Goal: Task Accomplishment & Management: Use online tool/utility

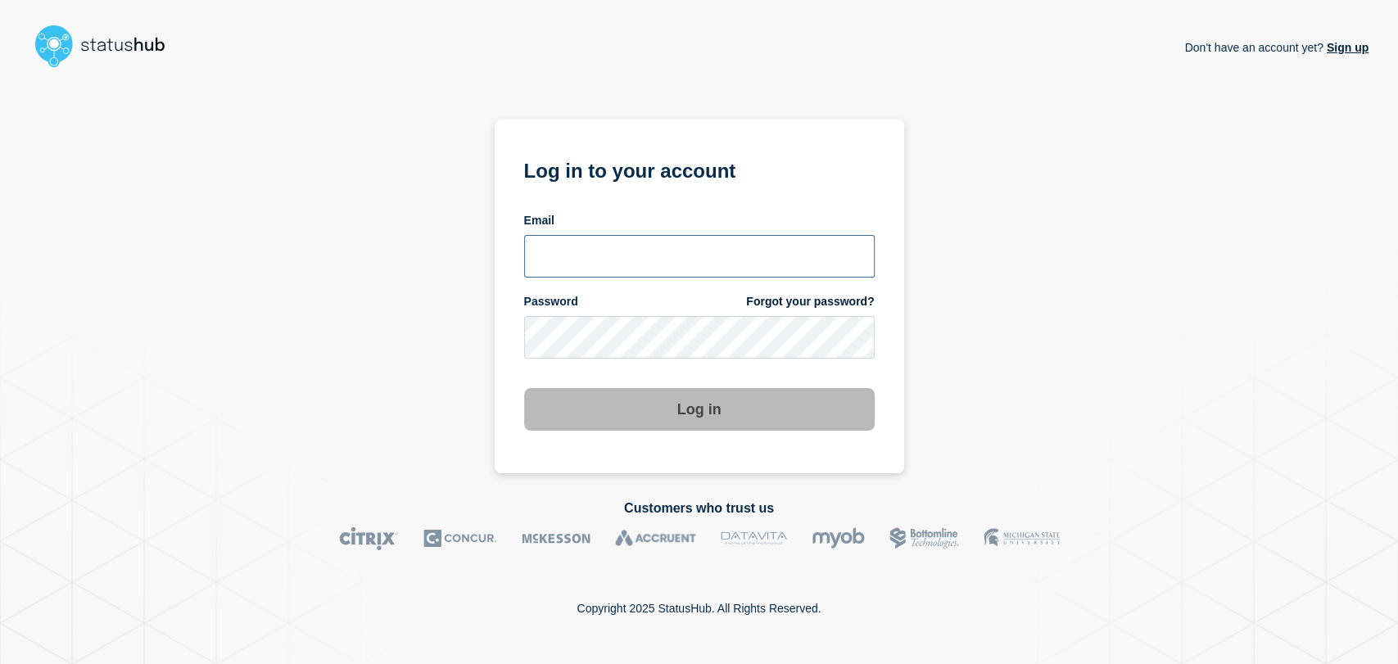
click at [611, 244] on input "email input" at bounding box center [699, 256] width 350 height 43
type input "gavin.moore@accruent.com"
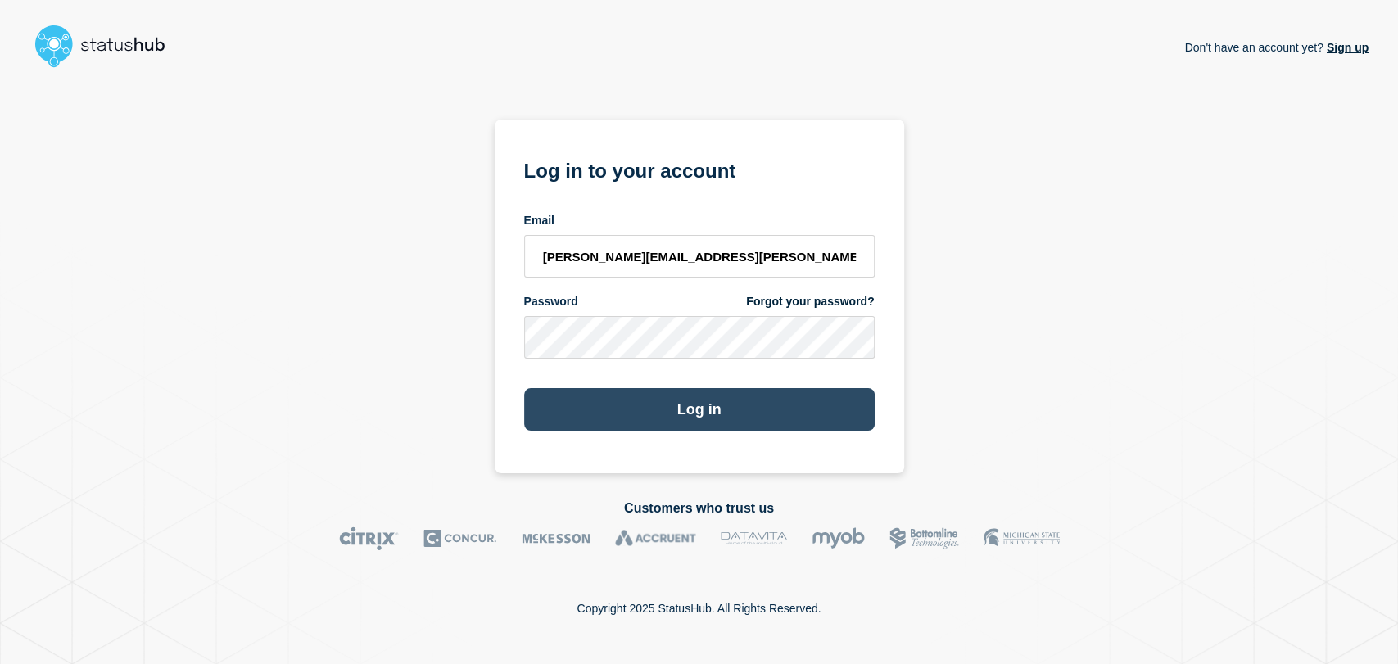
click at [657, 400] on button "Log in" at bounding box center [699, 409] width 350 height 43
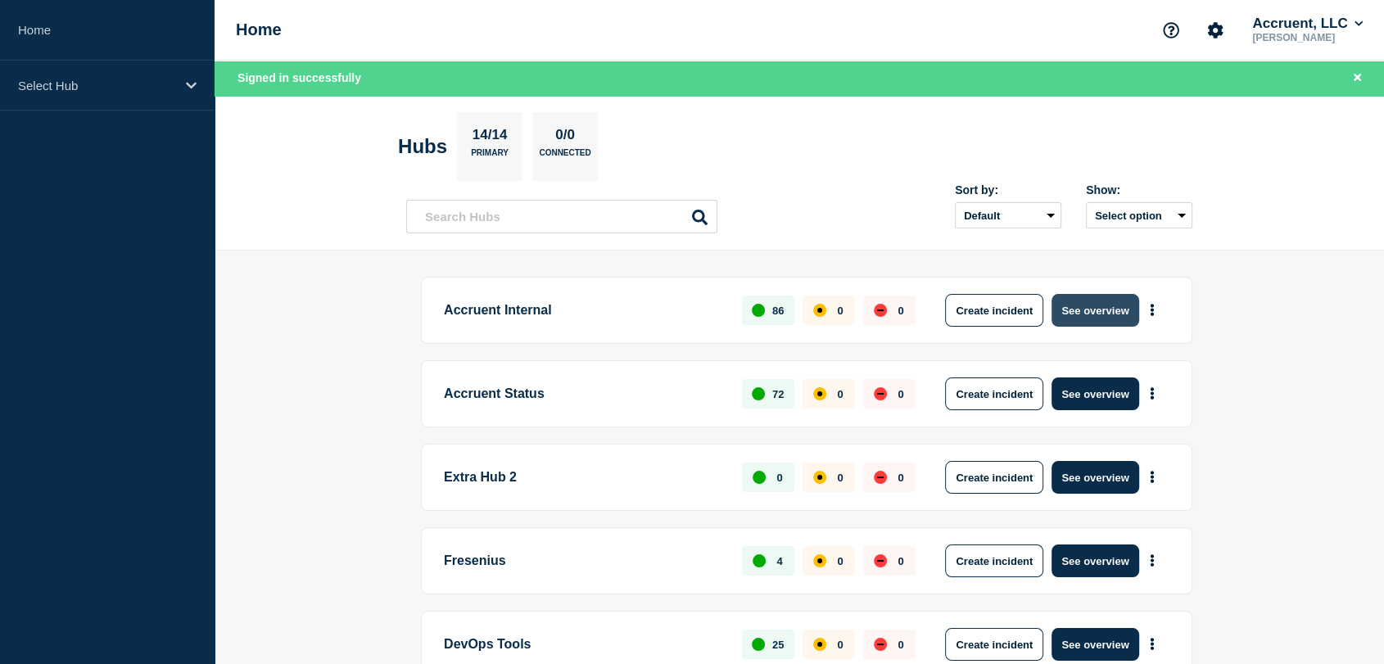
click at [1091, 307] on button "See overview" at bounding box center [1094, 310] width 87 height 33
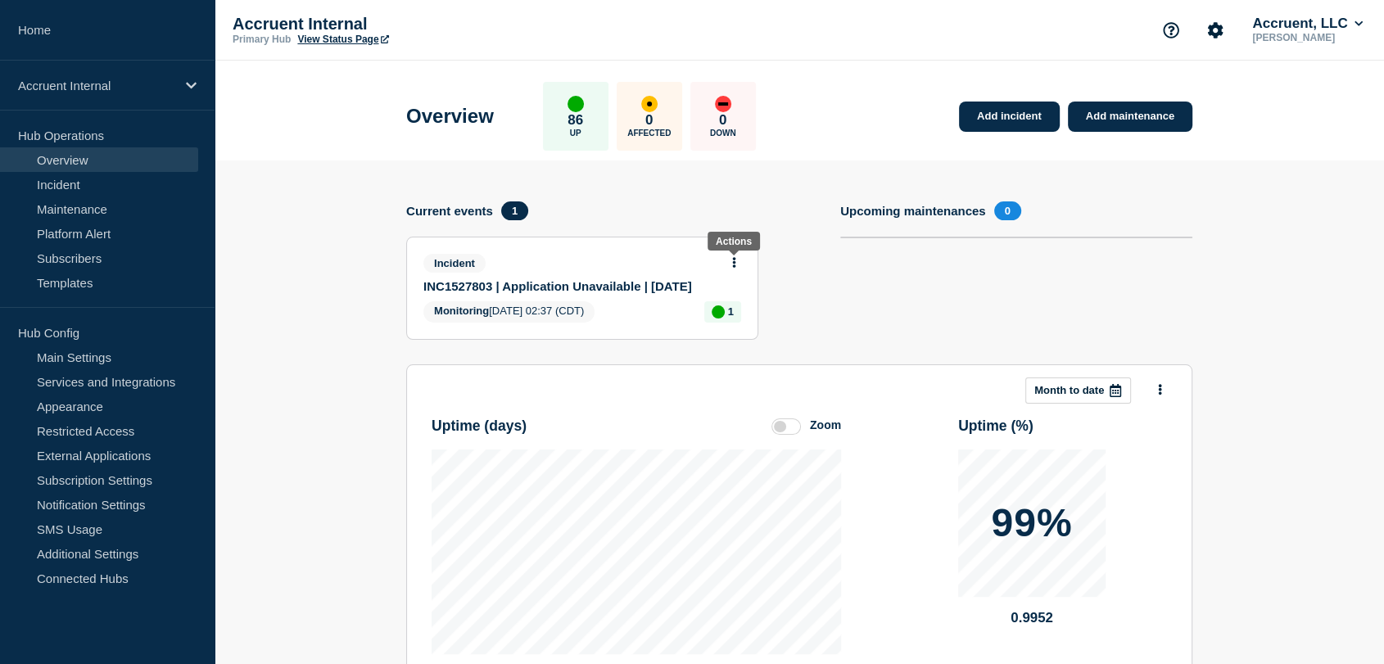
click at [733, 260] on icon at bounding box center [734, 262] width 4 height 11
click at [717, 322] on link "Update incident" at bounding box center [733, 321] width 79 height 13
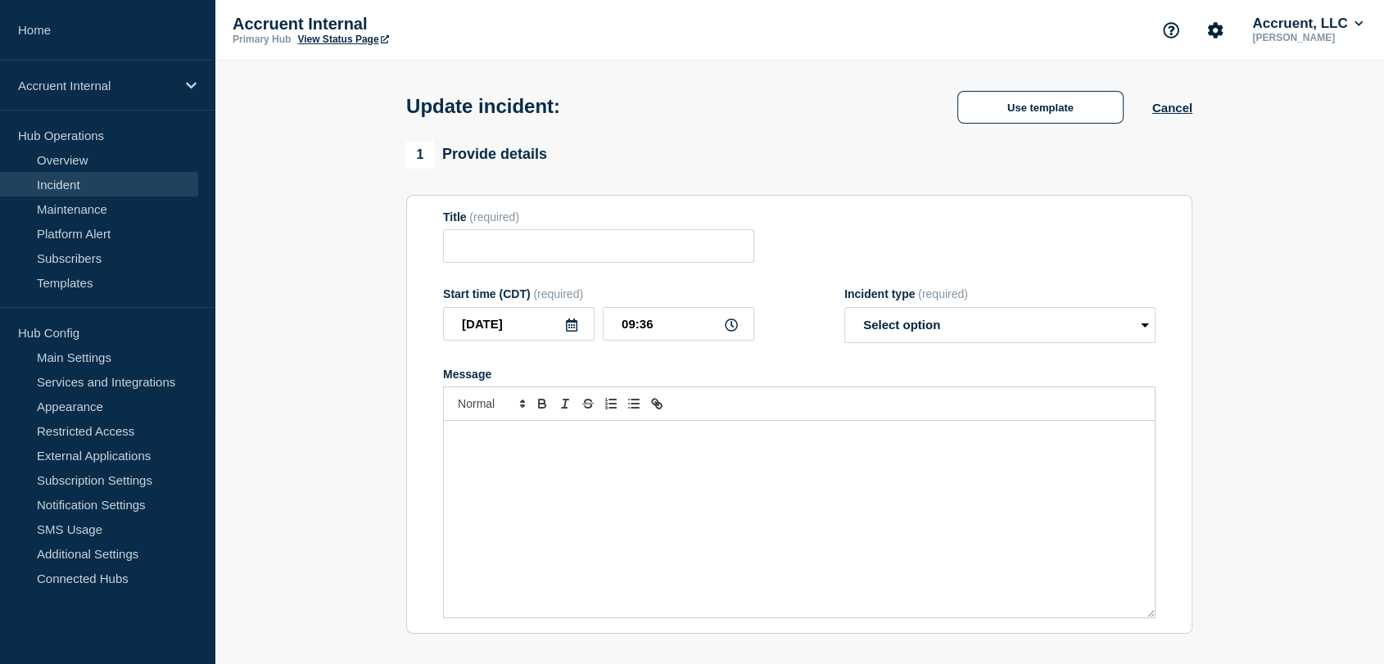
type input "INC1527803 | Application Unavailable | [DATE]"
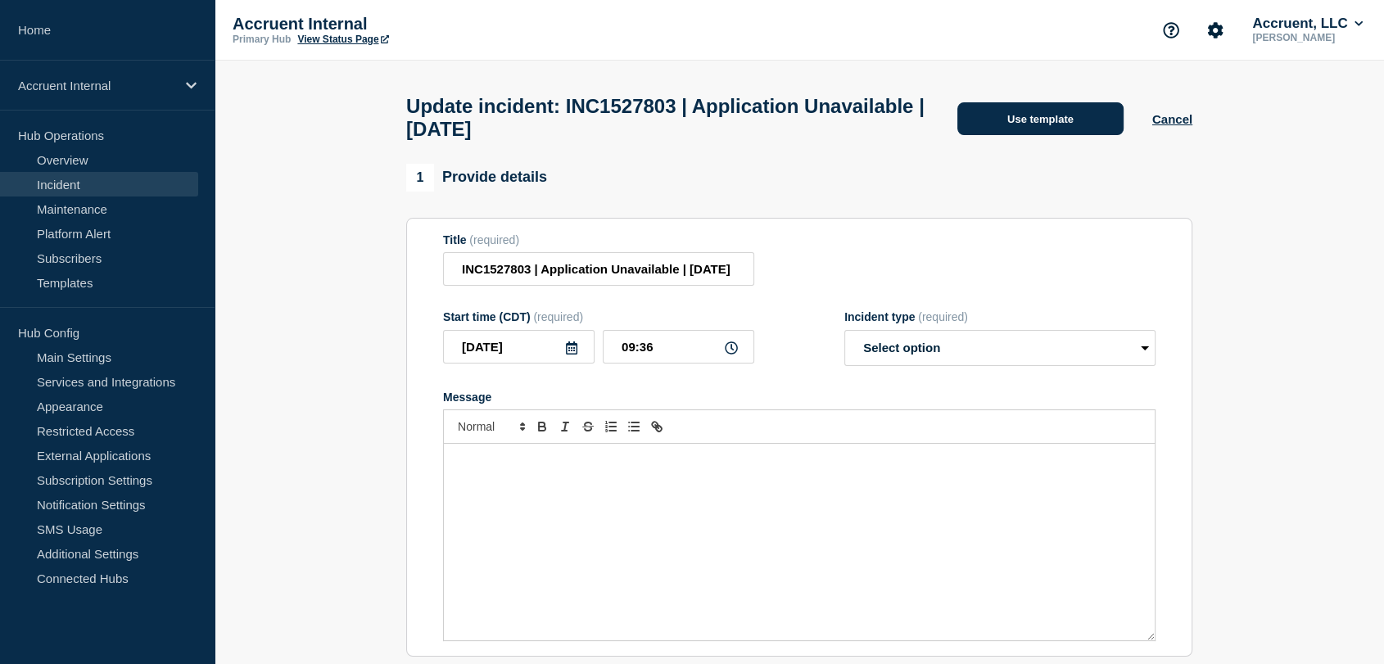
click at [969, 115] on button "Use template" at bounding box center [1040, 118] width 166 height 33
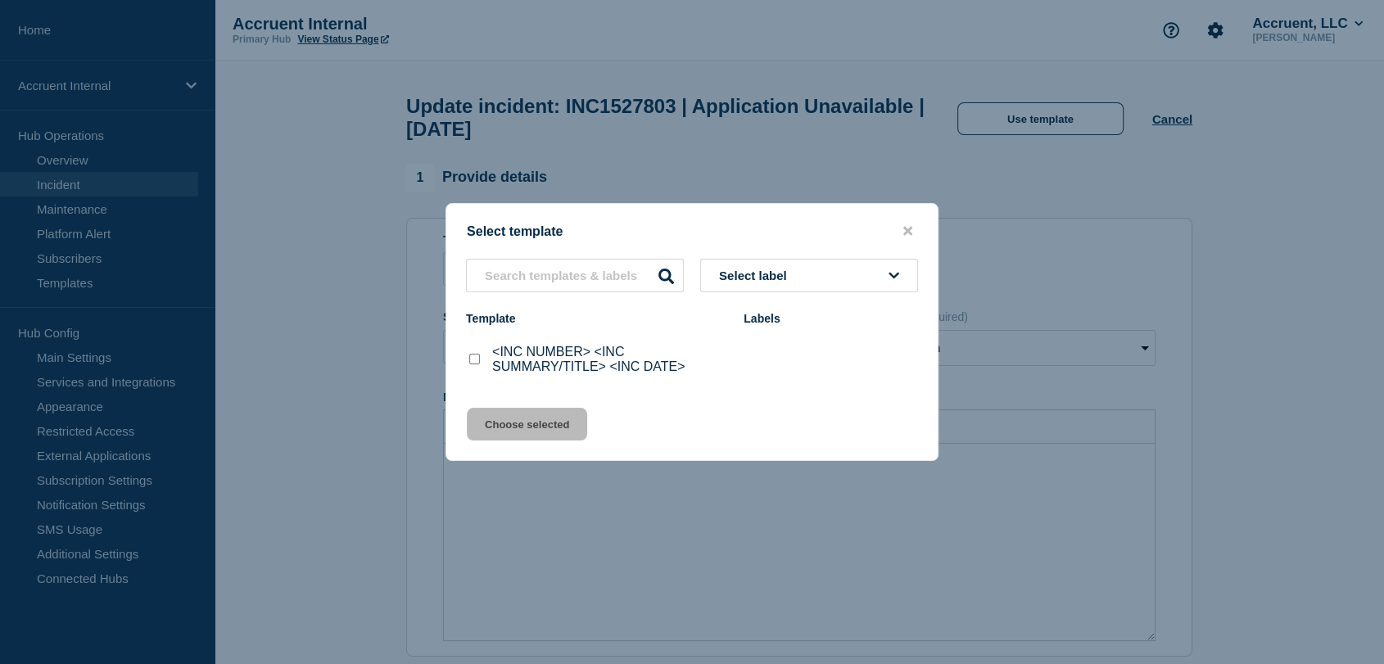
click at [476, 357] on input "<INC NUMBER> <INC SUMMARY/TITLE> <INC DATE> checkbox" at bounding box center [474, 359] width 11 height 11
checkbox input "true"
click at [535, 425] on button "Choose selected" at bounding box center [527, 424] width 120 height 33
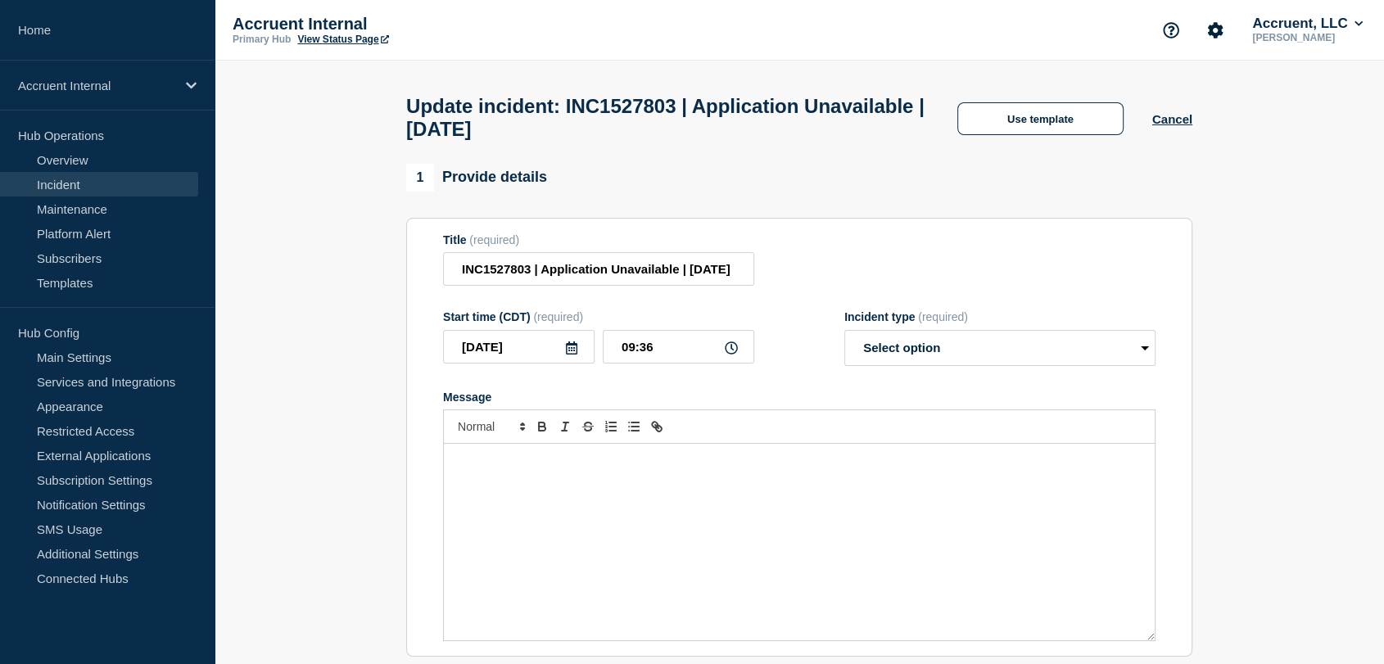
select select "investigating"
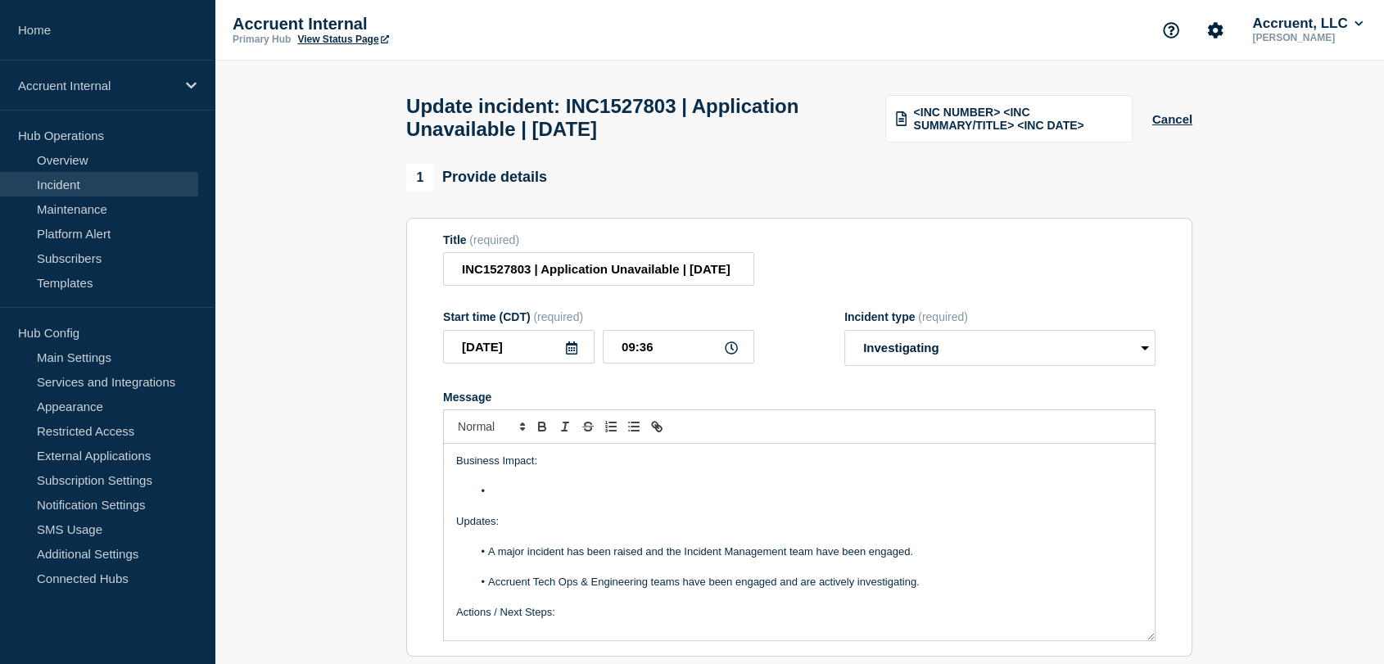
click at [535, 499] on li "Message" at bounding box center [807, 491] width 671 height 15
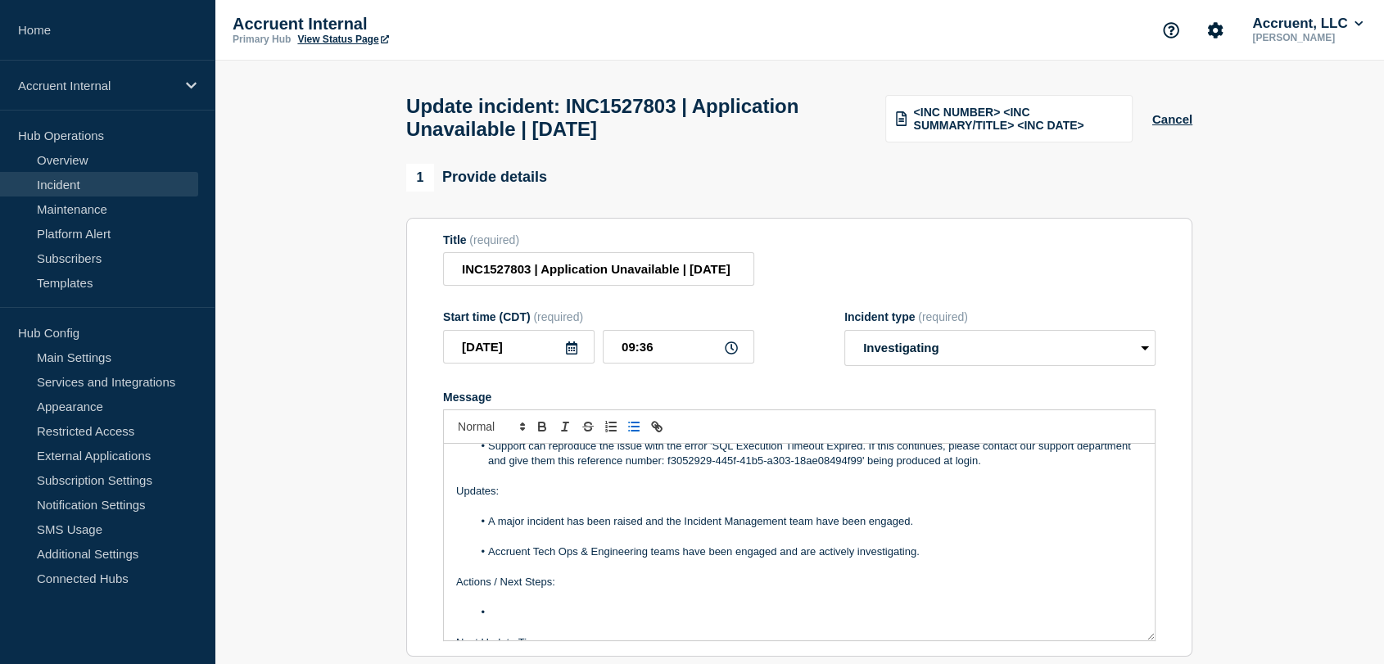
scroll to position [124, 0]
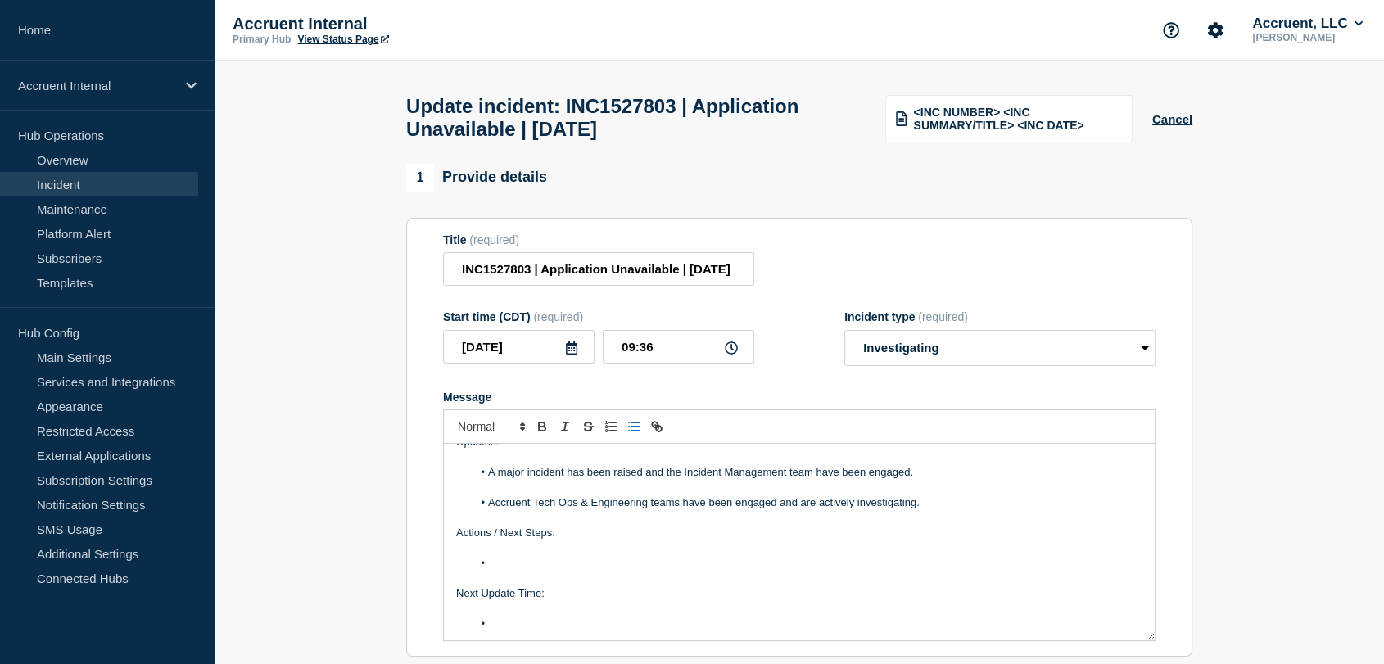
click at [536, 571] on li "Message" at bounding box center [807, 563] width 671 height 15
click at [540, 631] on li "Message" at bounding box center [807, 624] width 671 height 15
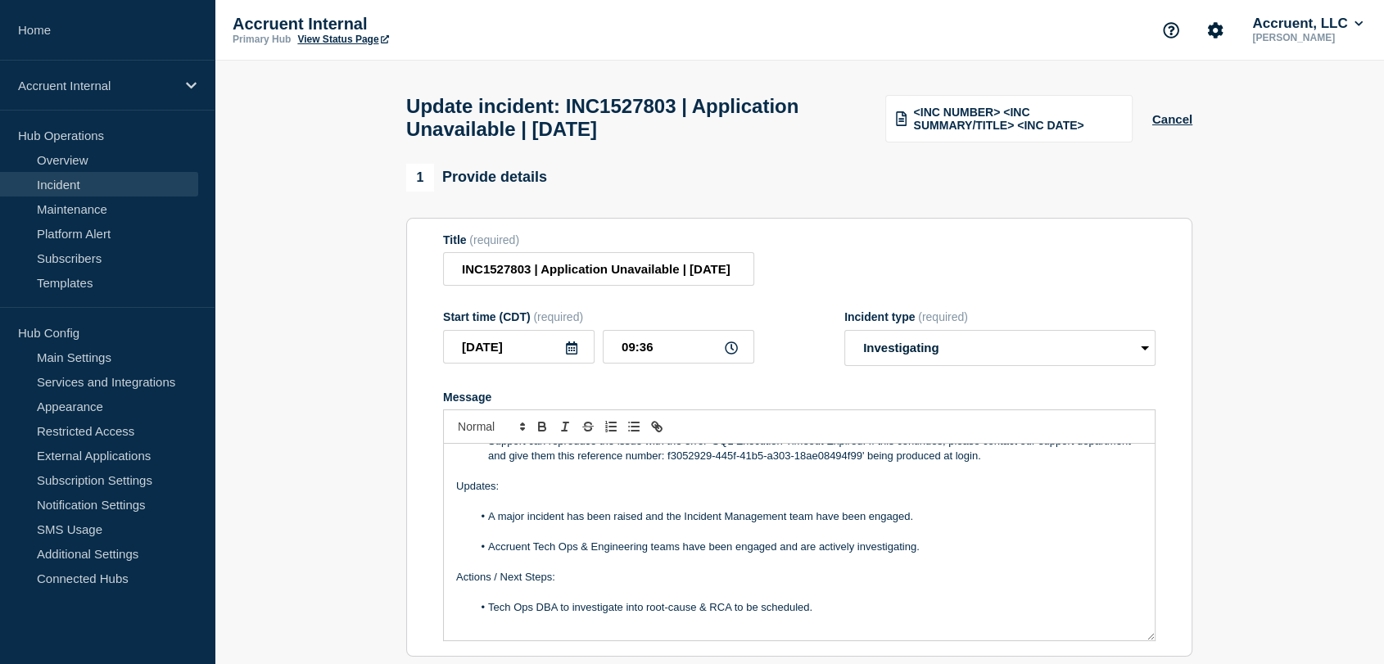
scroll to position [79, 0]
drag, startPoint x: 928, startPoint y: 529, endPoint x: 498, endPoint y: 528, distance: 429.9
click at [498, 525] on li "A major incident has been raised and the Incident Management team have been eng…" at bounding box center [807, 517] width 671 height 15
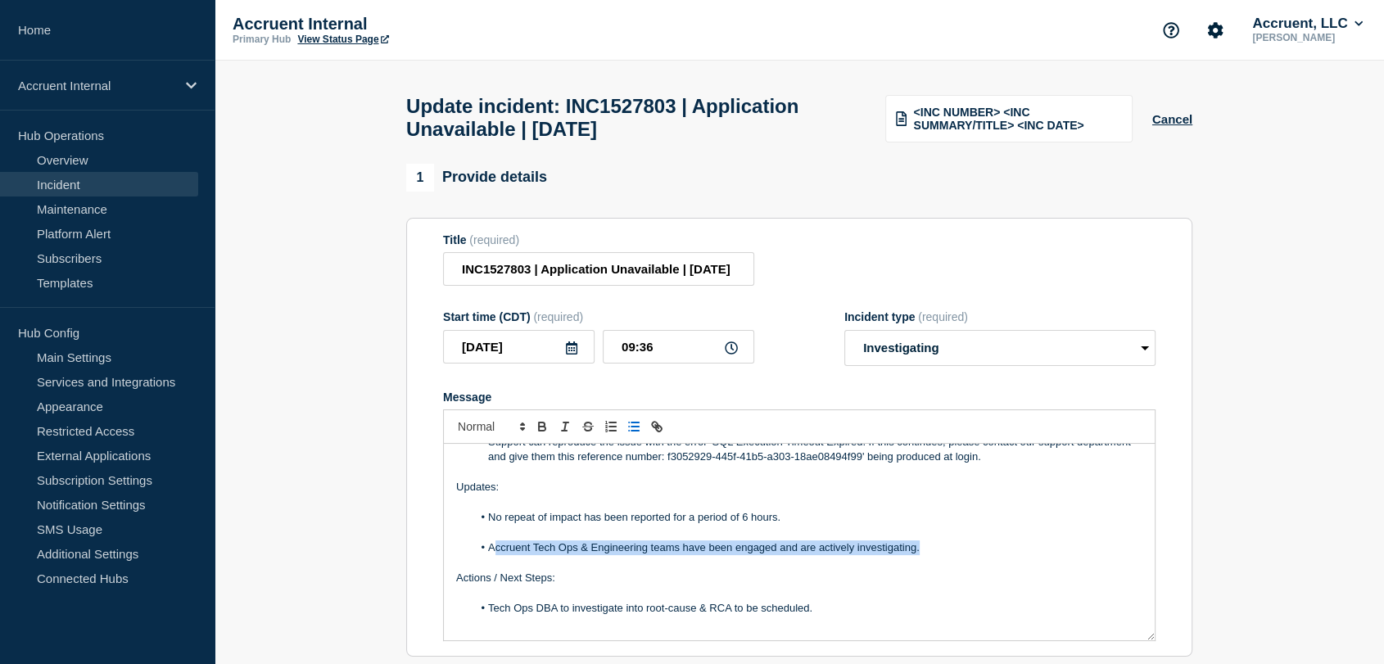
drag, startPoint x: 937, startPoint y: 558, endPoint x: 497, endPoint y: 562, distance: 439.7
click at [497, 555] on li "Accruent Tech Ops & Engineering teams have been engaged and are actively invest…" at bounding box center [807, 547] width 671 height 15
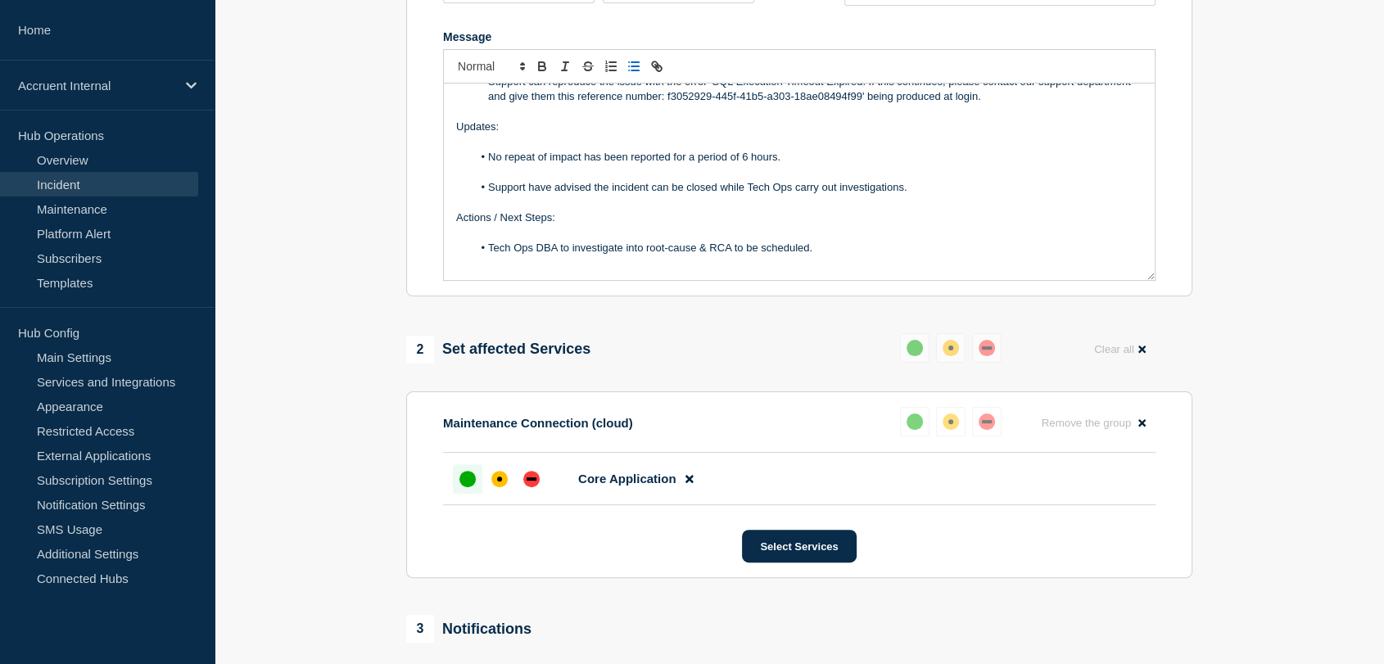
scroll to position [364, 0]
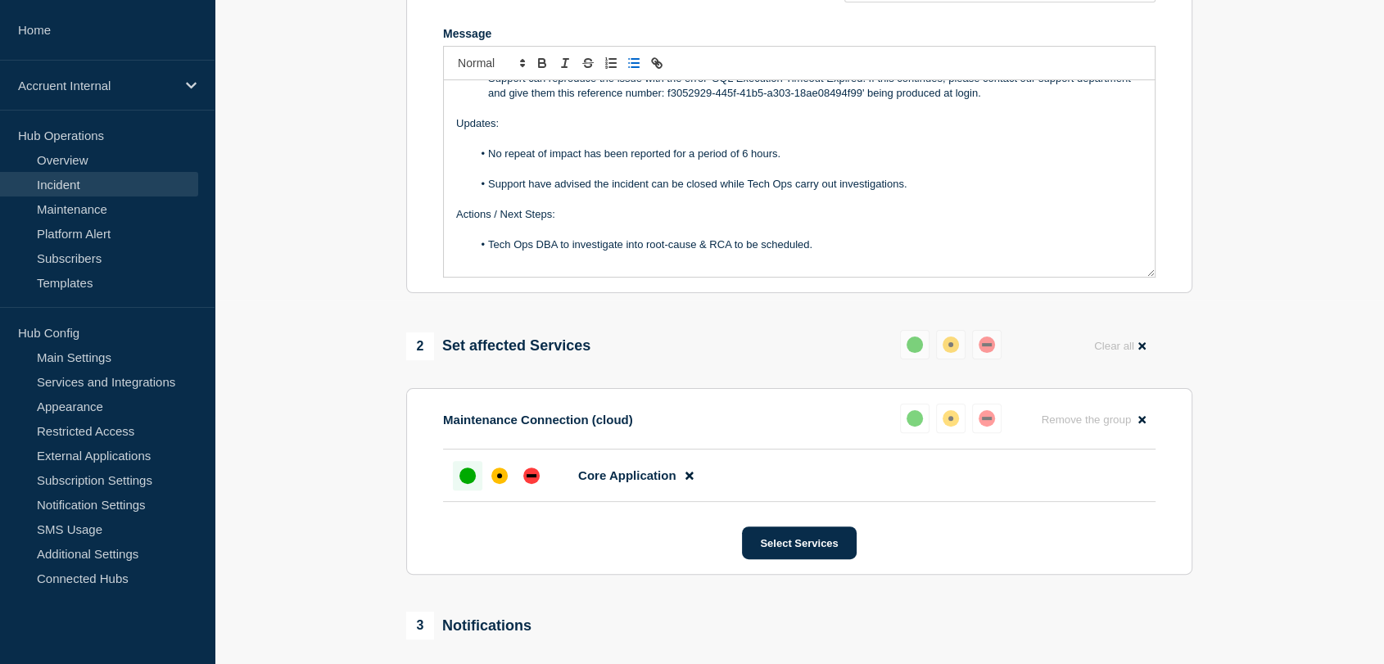
click at [472, 480] on div "up" at bounding box center [467, 476] width 16 height 16
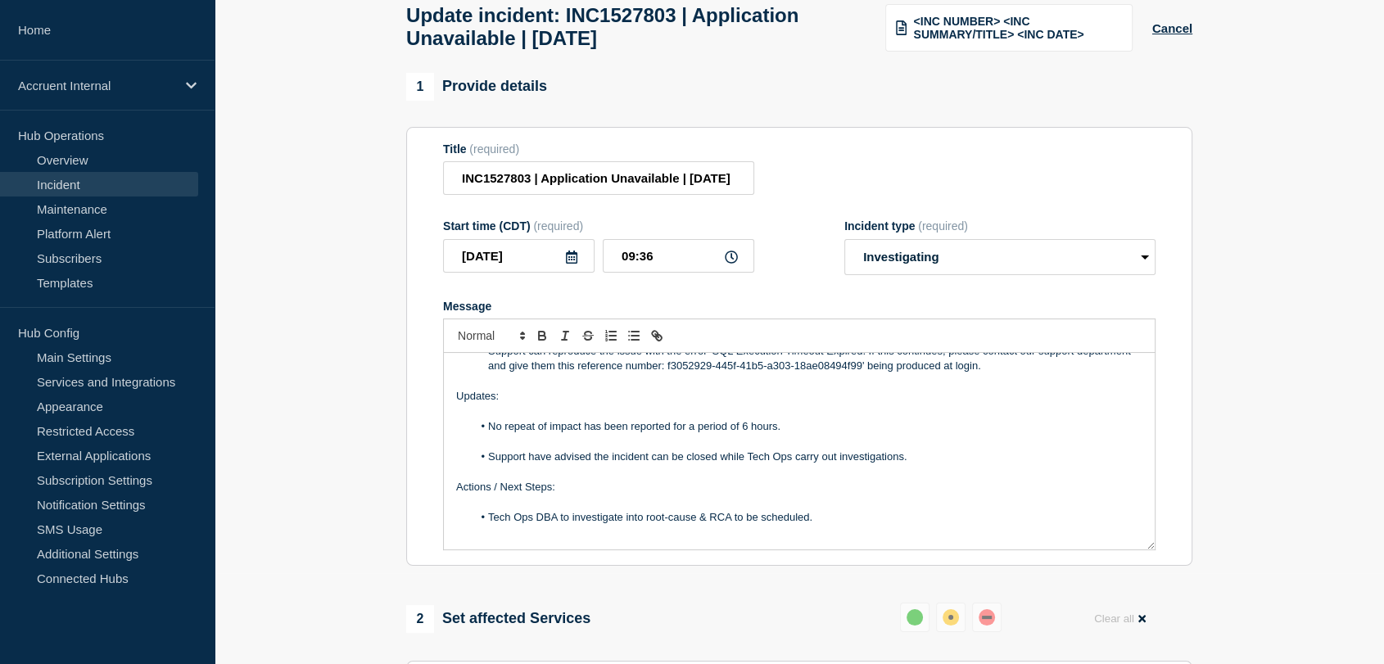
scroll to position [0, 0]
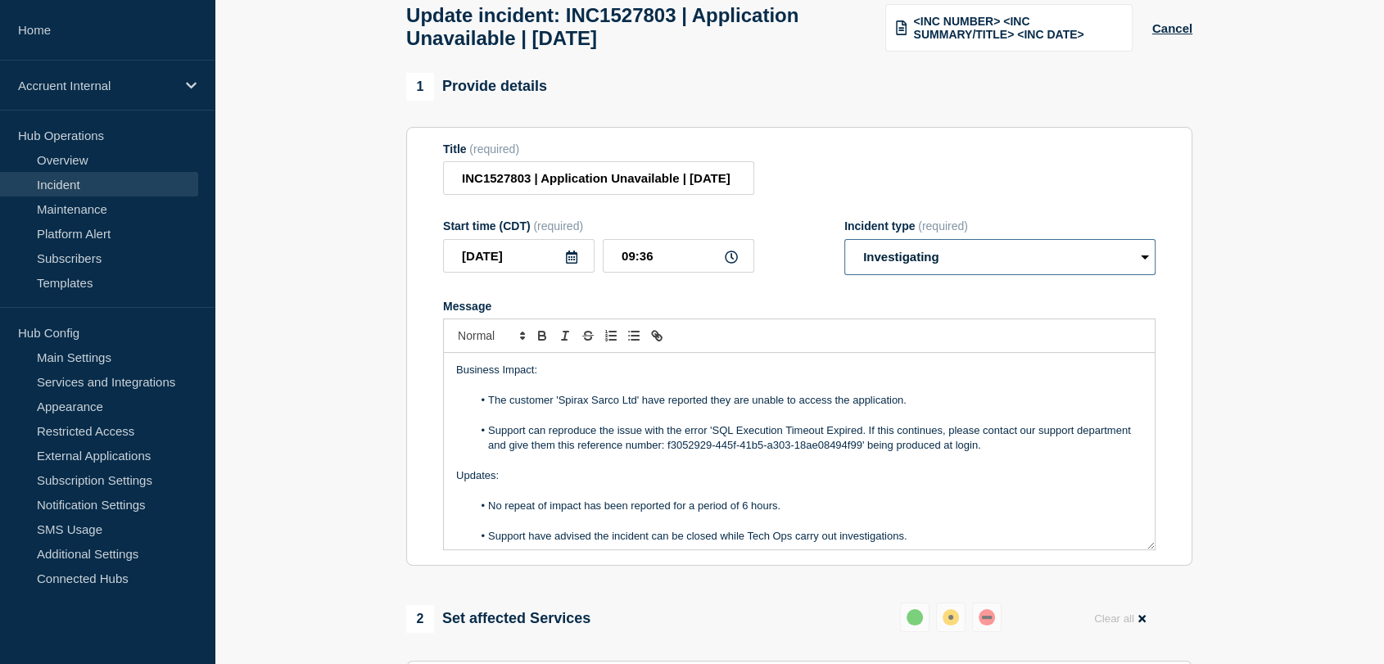
click at [996, 259] on select "Select option Investigating Identified Monitoring Resolved" at bounding box center [999, 257] width 311 height 36
select select "resolved"
click at [844, 248] on select "Select option Investigating Identified Monitoring Resolved" at bounding box center [999, 257] width 311 height 36
click at [359, 370] on section "1 Provide details Title (required) INC1527803 | Application Unavailable | [DATE…" at bounding box center [799, 537] width 1169 height 928
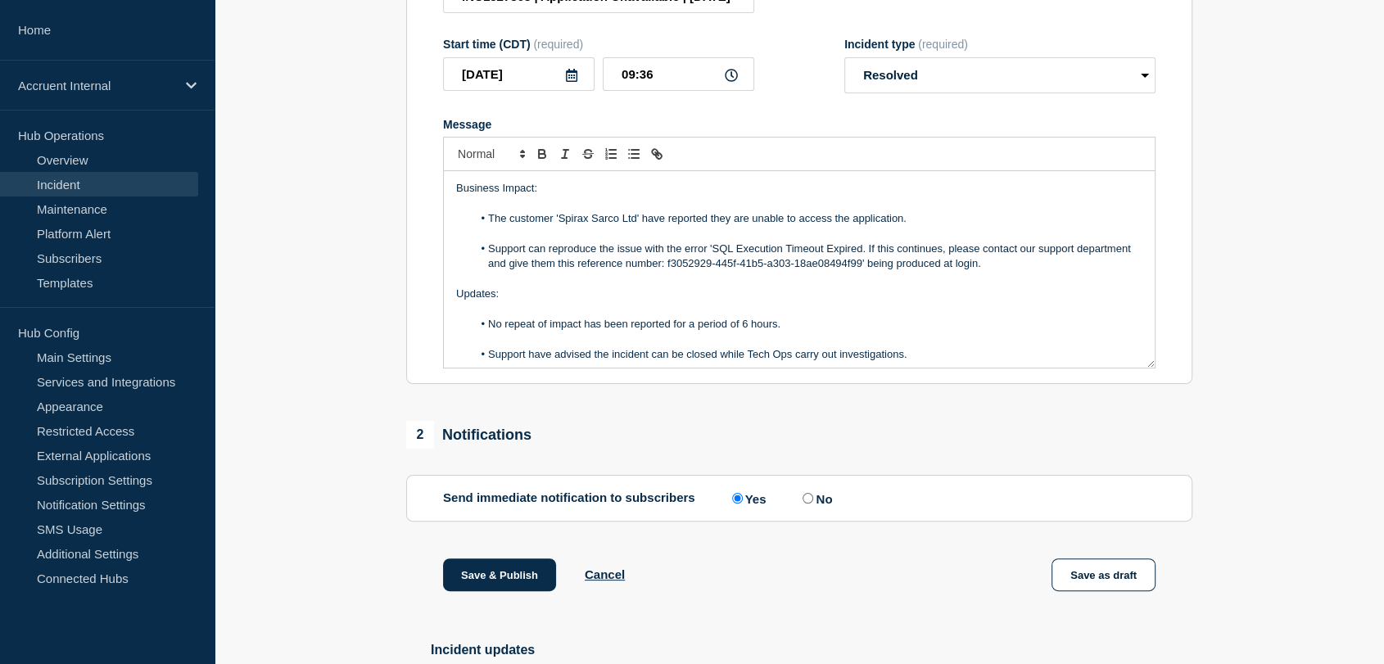
scroll to position [364, 0]
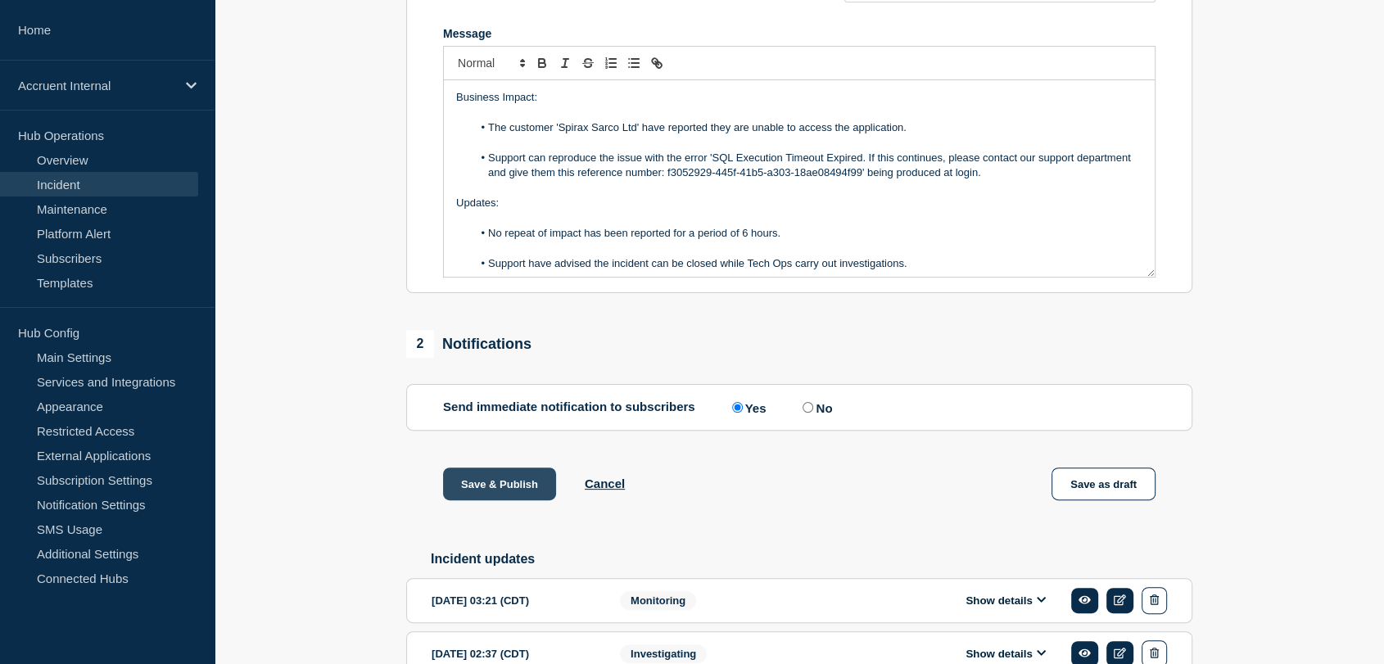
click at [482, 493] on button "Save & Publish" at bounding box center [499, 484] width 113 height 33
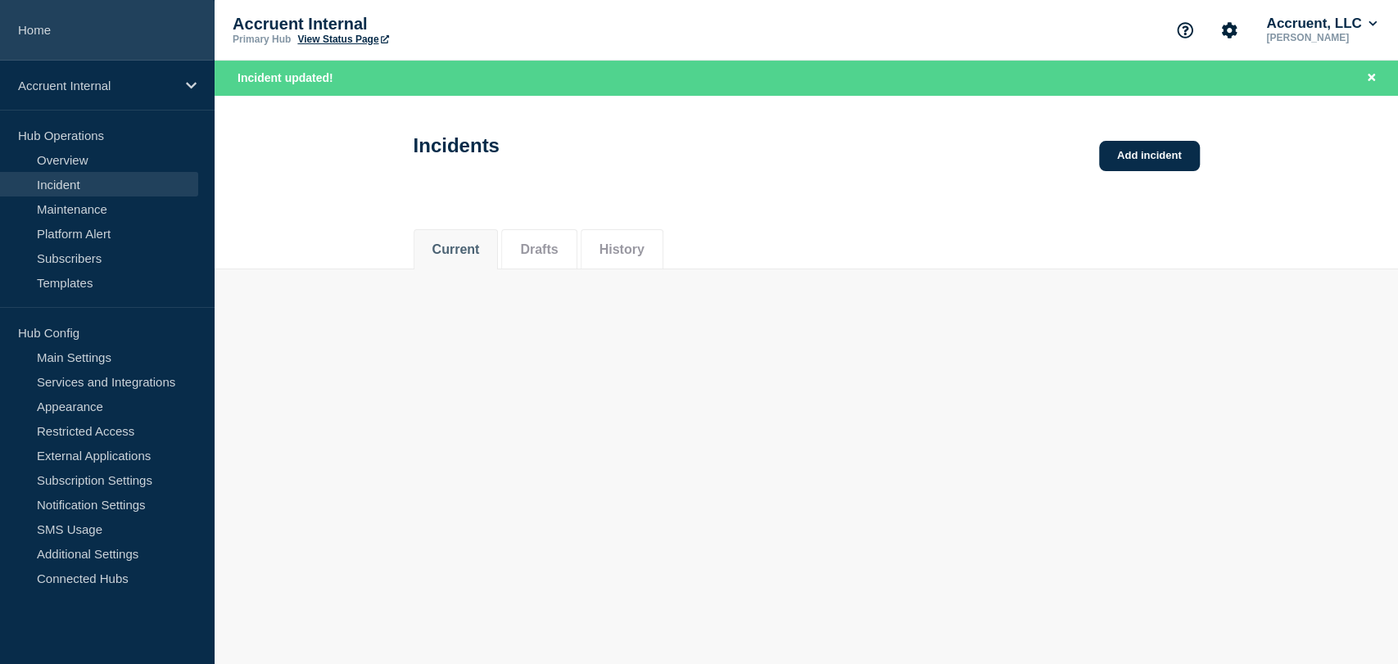
click at [75, 29] on link "Home" at bounding box center [107, 30] width 215 height 61
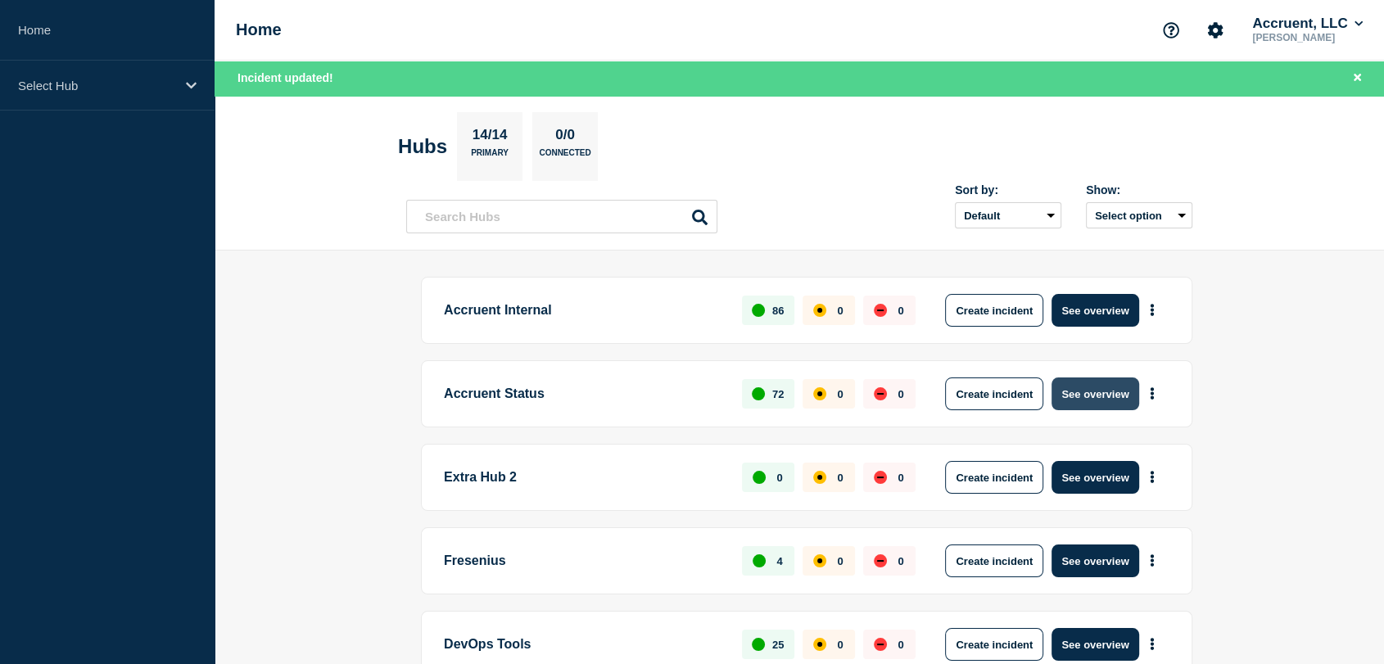
click at [1074, 400] on button "See overview" at bounding box center [1094, 393] width 87 height 33
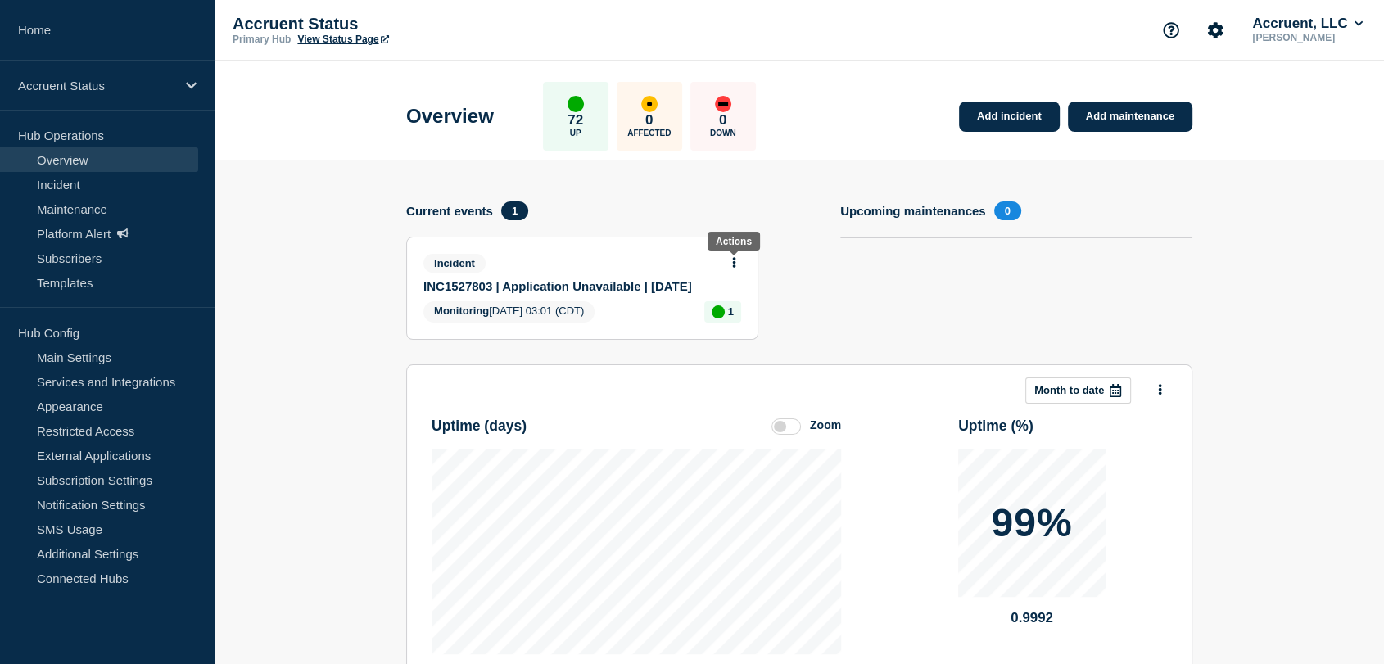
click at [734, 264] on icon at bounding box center [734, 262] width 3 height 11
click at [728, 321] on link "Update incident" at bounding box center [733, 321] width 79 height 13
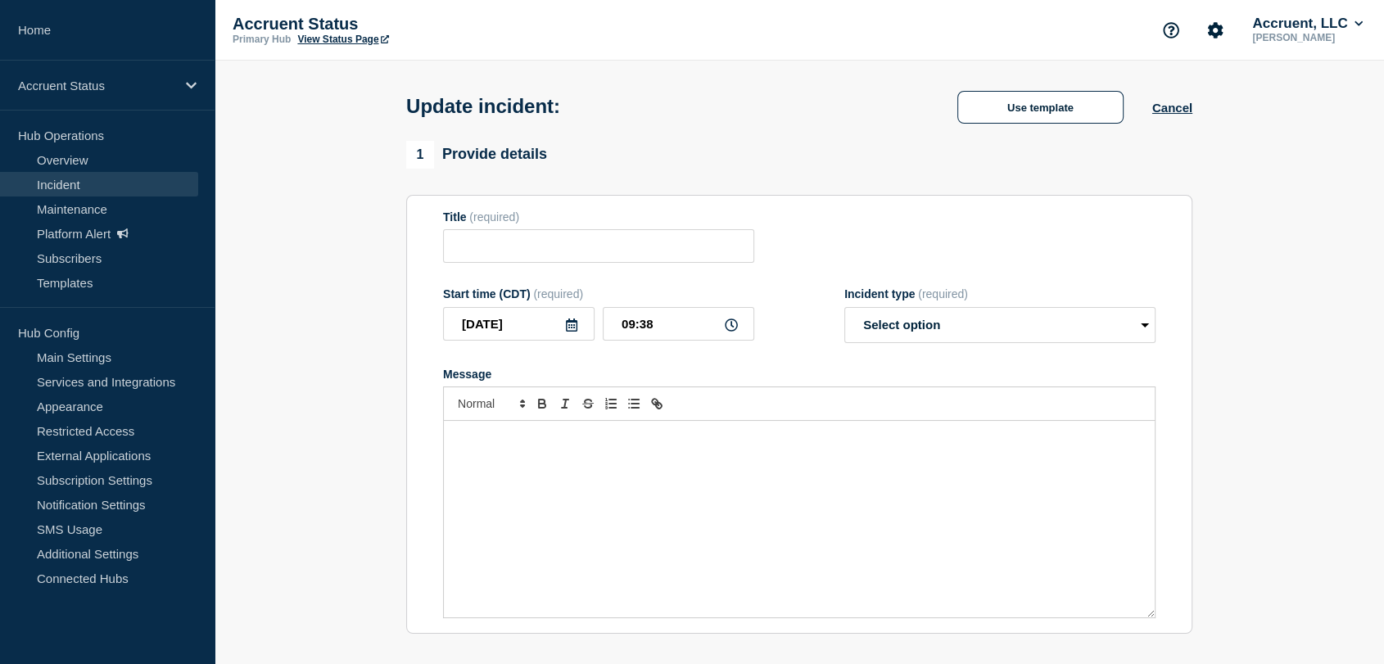
type input "INC1527803 | Application Unavailable | [DATE]"
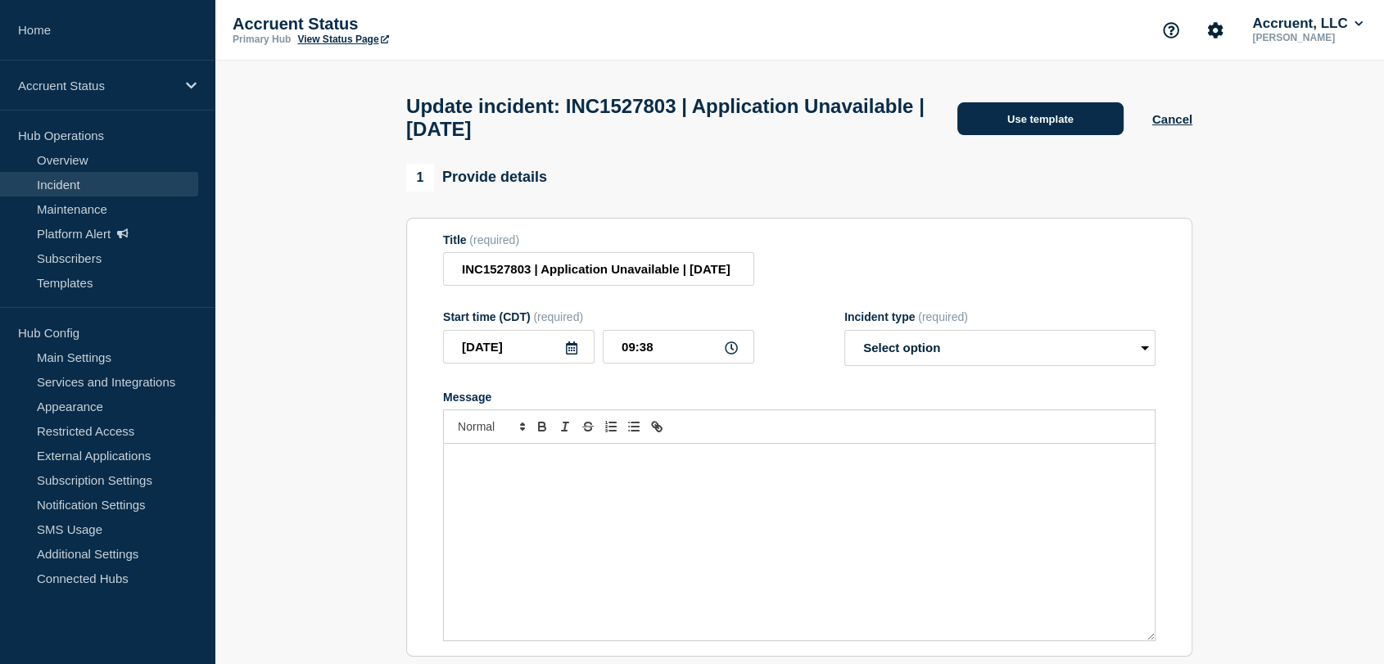
click at [965, 135] on button "Use template" at bounding box center [1040, 118] width 166 height 33
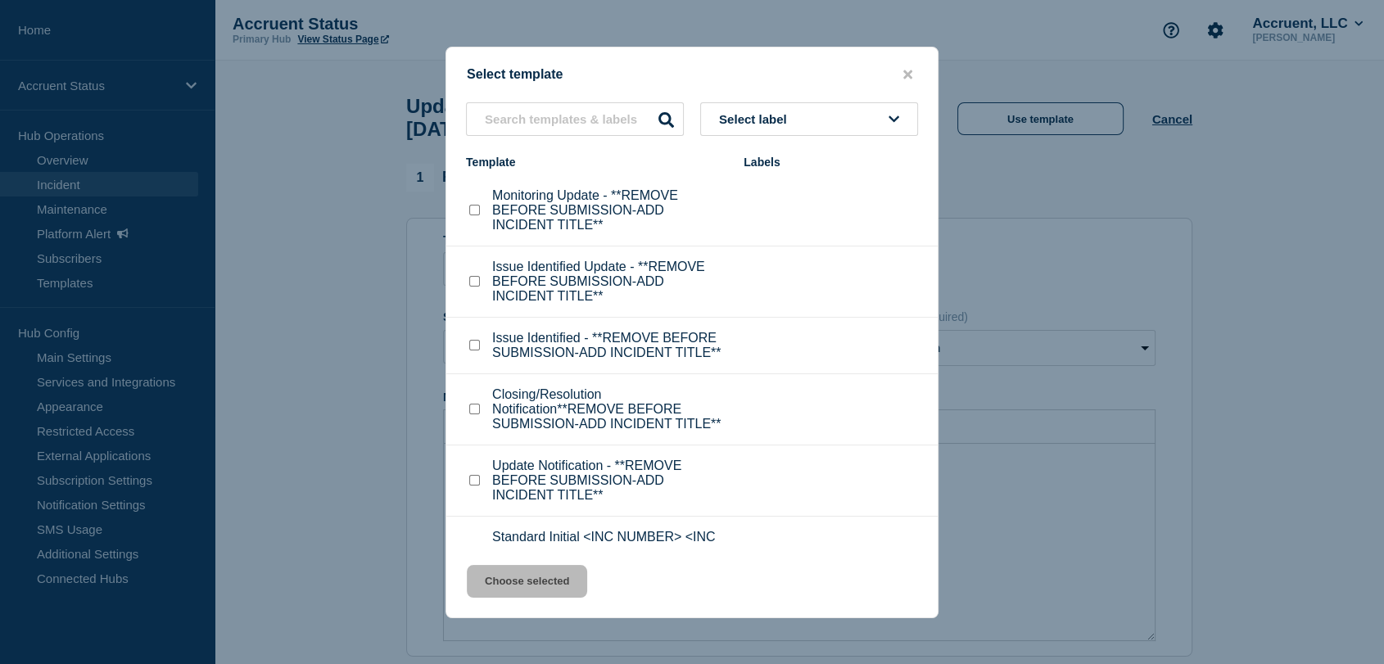
click at [472, 414] on input "Closing/Resolution Notification**REMOVE BEFORE SUBMISSION-ADD INCIDENT TITLE** …" at bounding box center [474, 409] width 11 height 11
checkbox input "true"
click at [567, 573] on button "Choose selected" at bounding box center [527, 581] width 120 height 33
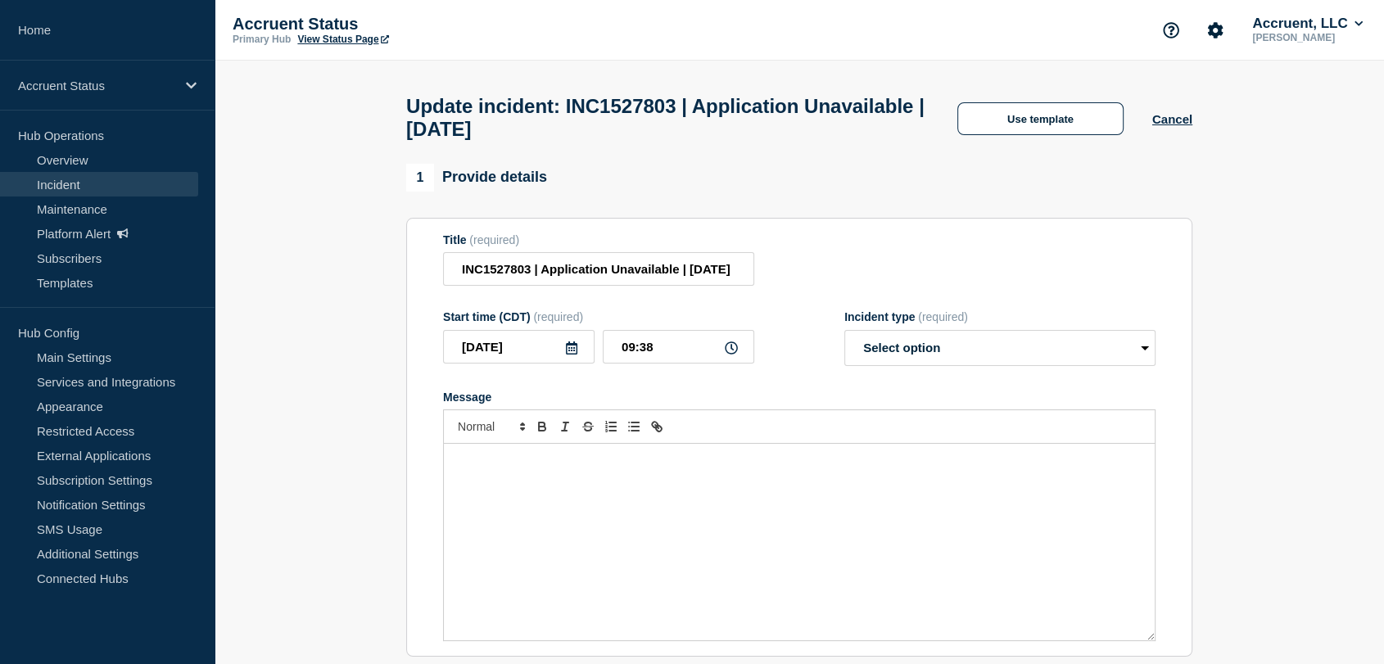
select select "resolved"
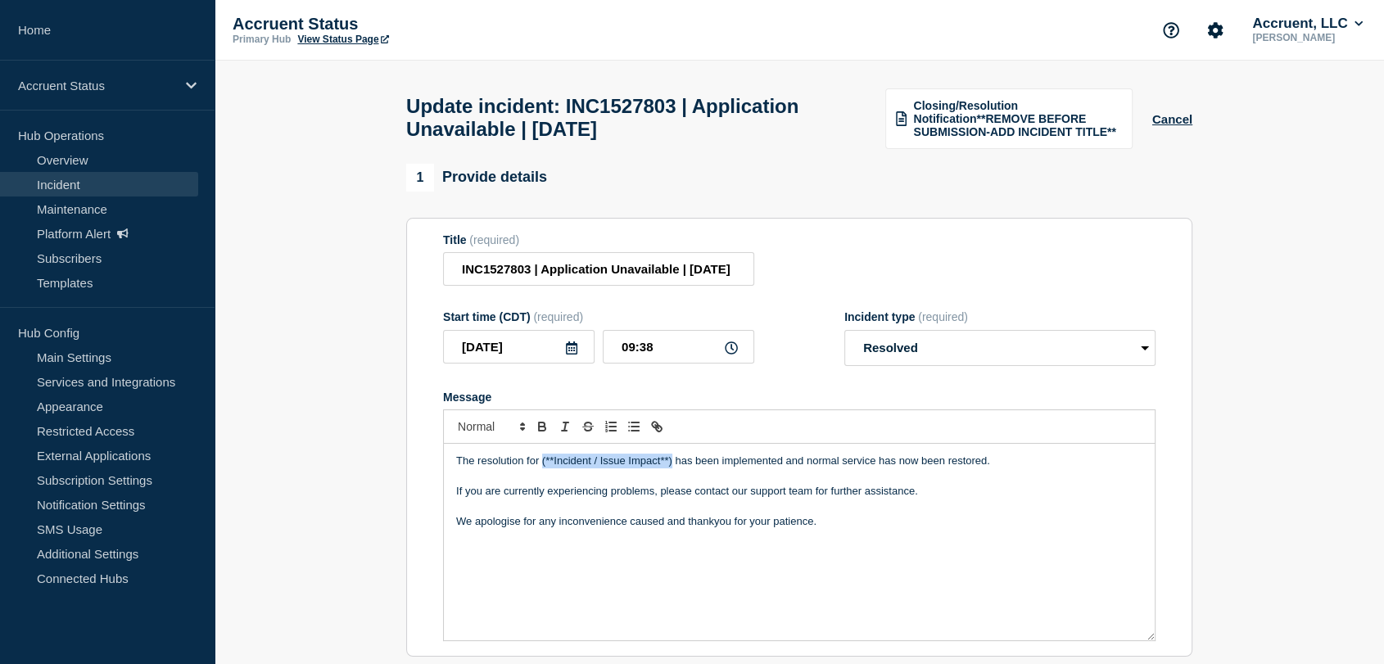
drag, startPoint x: 670, startPoint y: 471, endPoint x: 542, endPoint y: 471, distance: 127.7
click at [542, 468] on p "The resolution for (**Incident / Issue Impact**) has been implemented and norma…" at bounding box center [799, 461] width 686 height 15
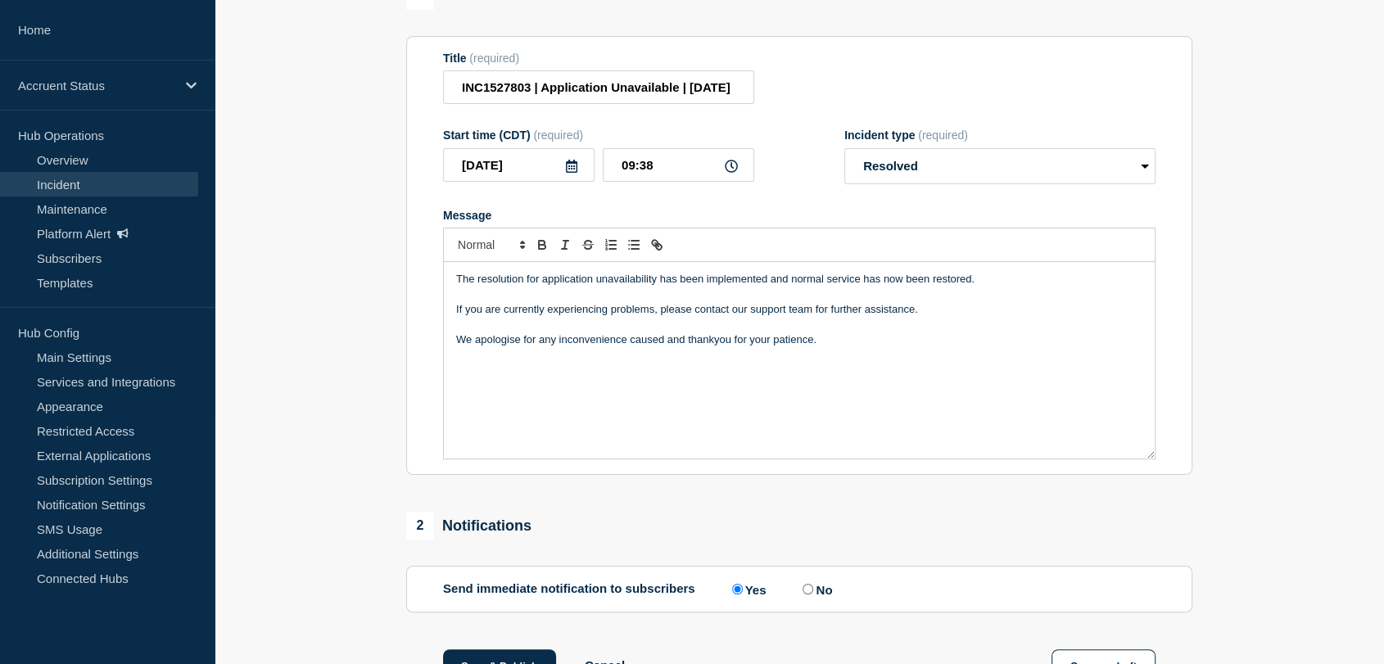
scroll to position [273, 0]
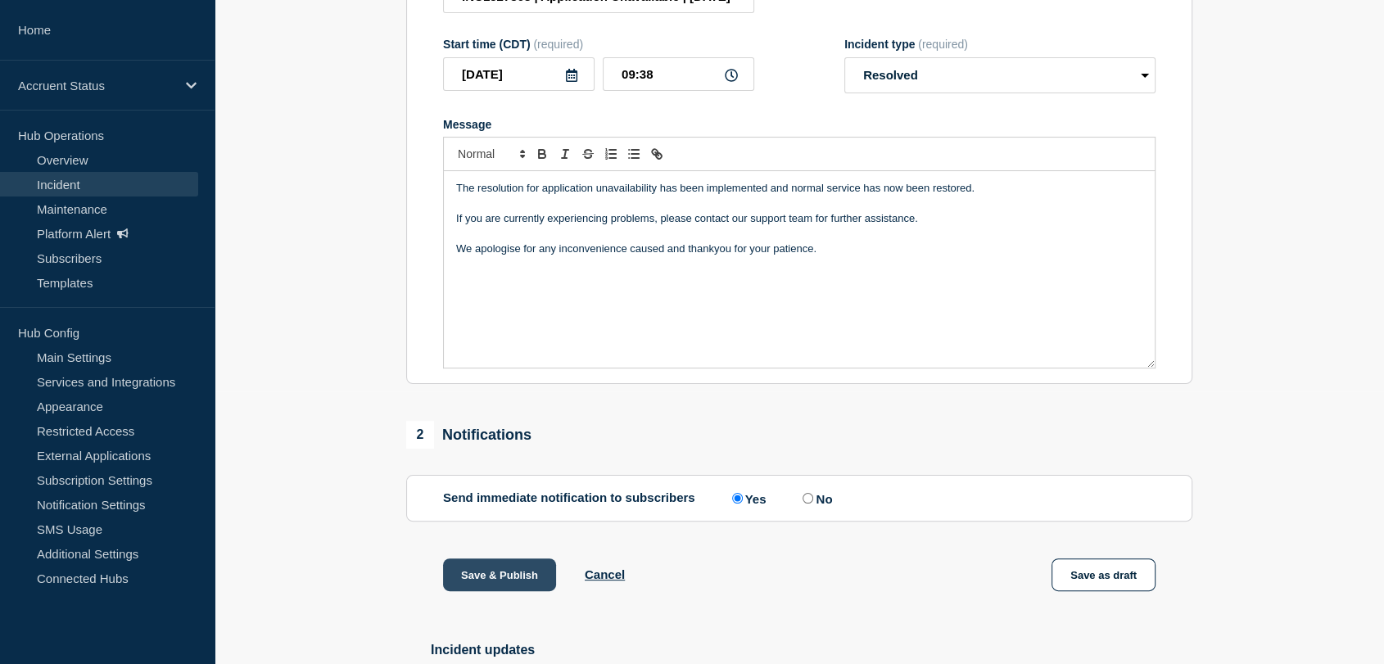
click at [485, 577] on button "Save & Publish" at bounding box center [499, 574] width 113 height 33
